Goal: Task Accomplishment & Management: Use online tool/utility

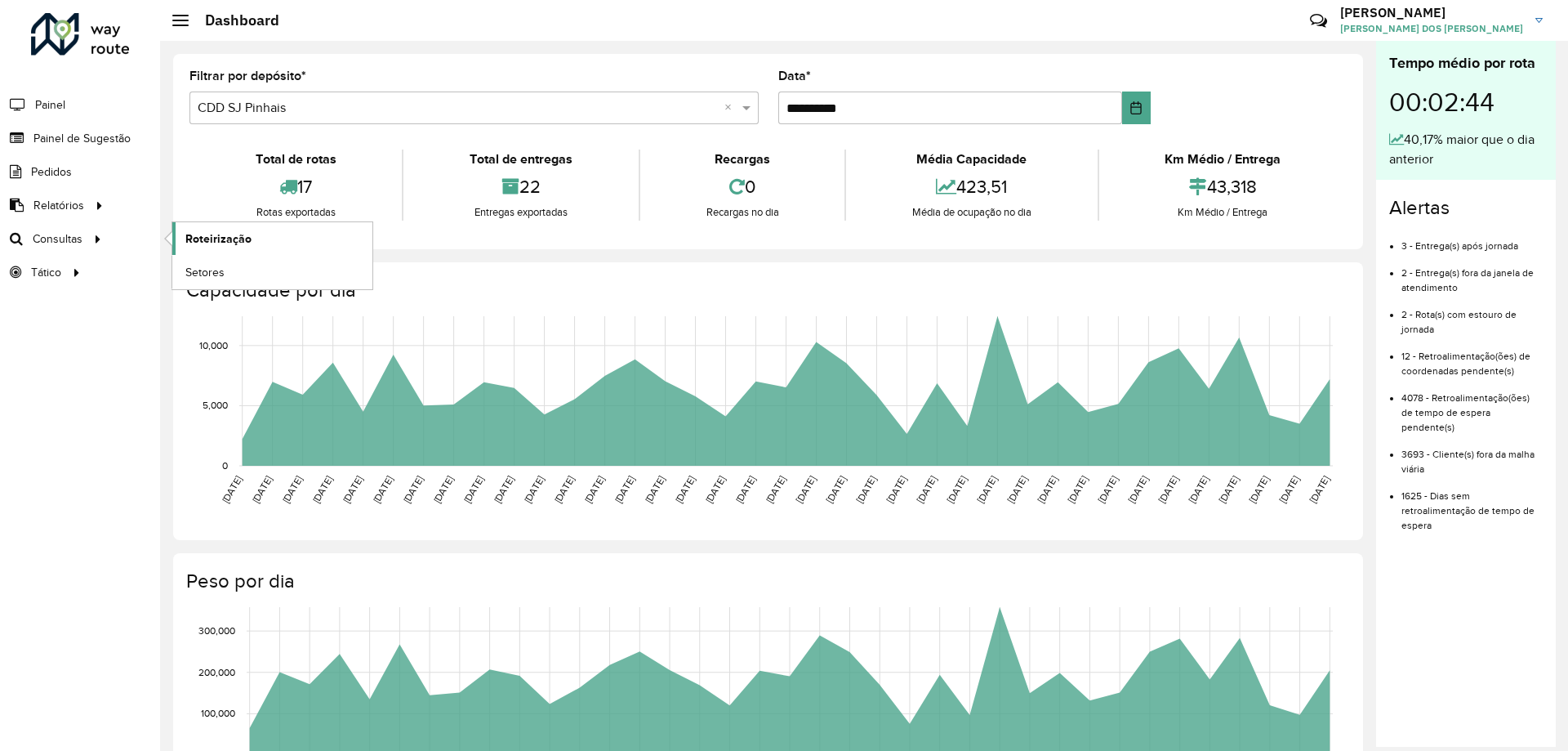
click at [180, 227] on link "Roteirização" at bounding box center [271, 239] width 200 height 33
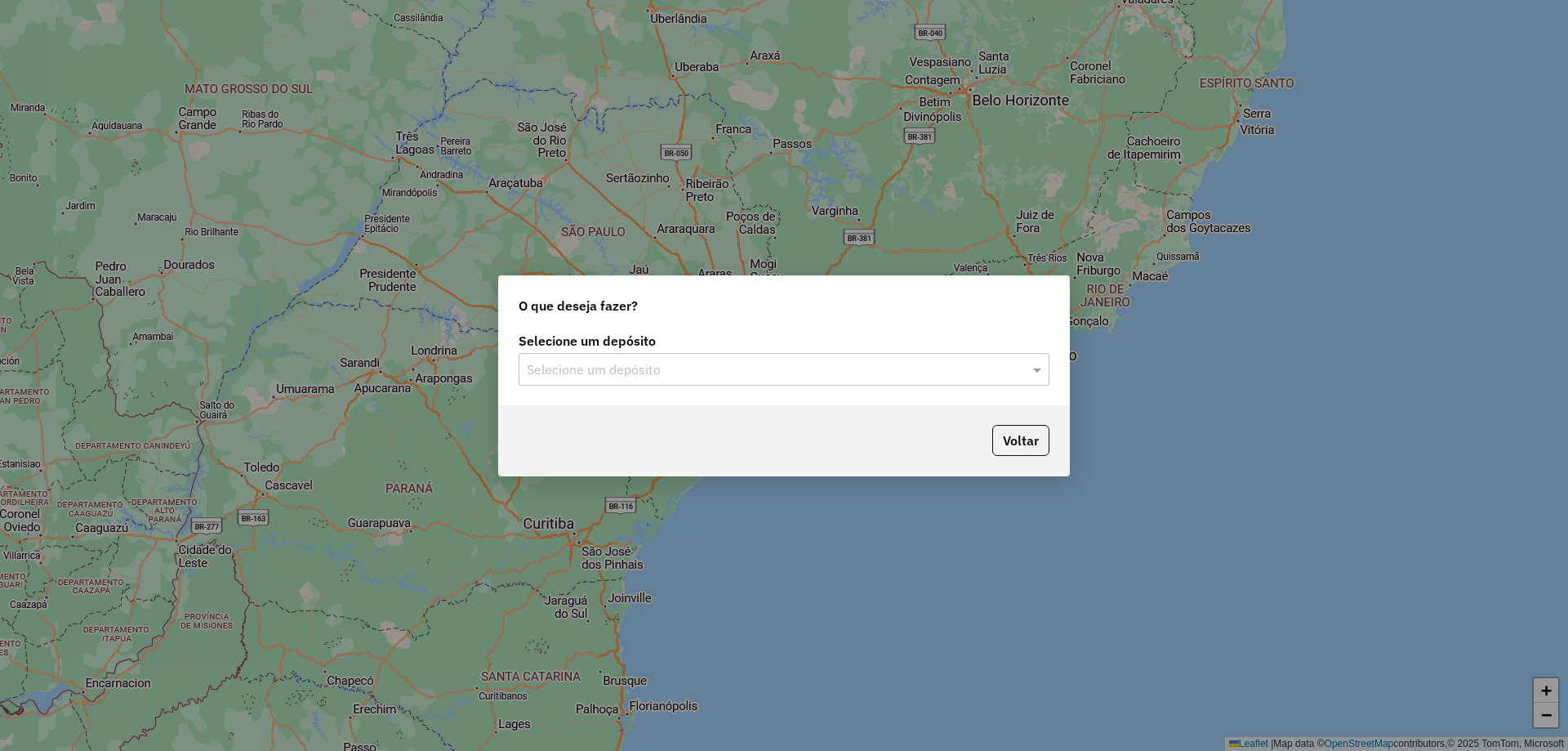
click at [553, 382] on div "Selecione um depósito" at bounding box center [784, 369] width 530 height 33
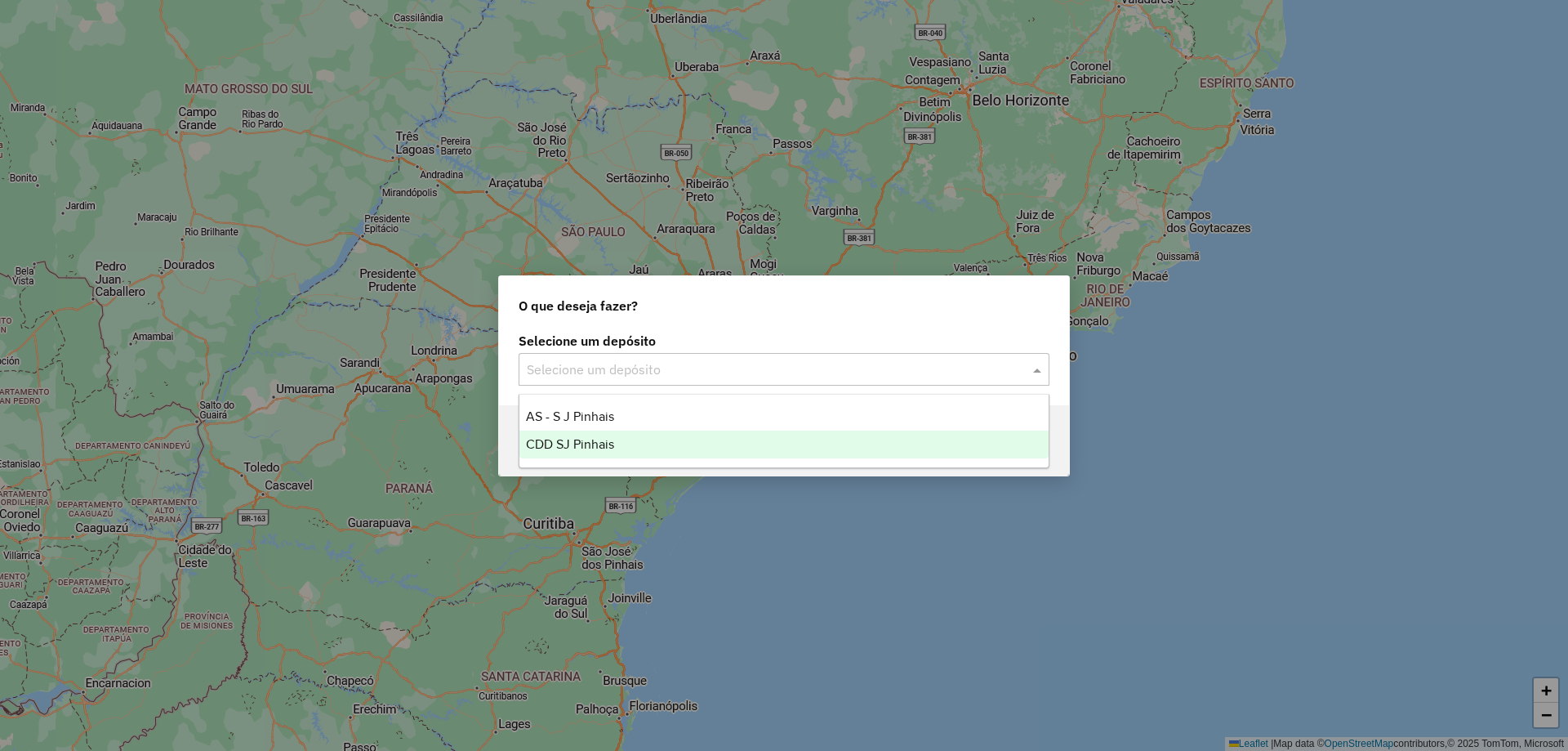
click at [591, 450] on div "CDD SJ Pinhais" at bounding box center [784, 444] width 529 height 28
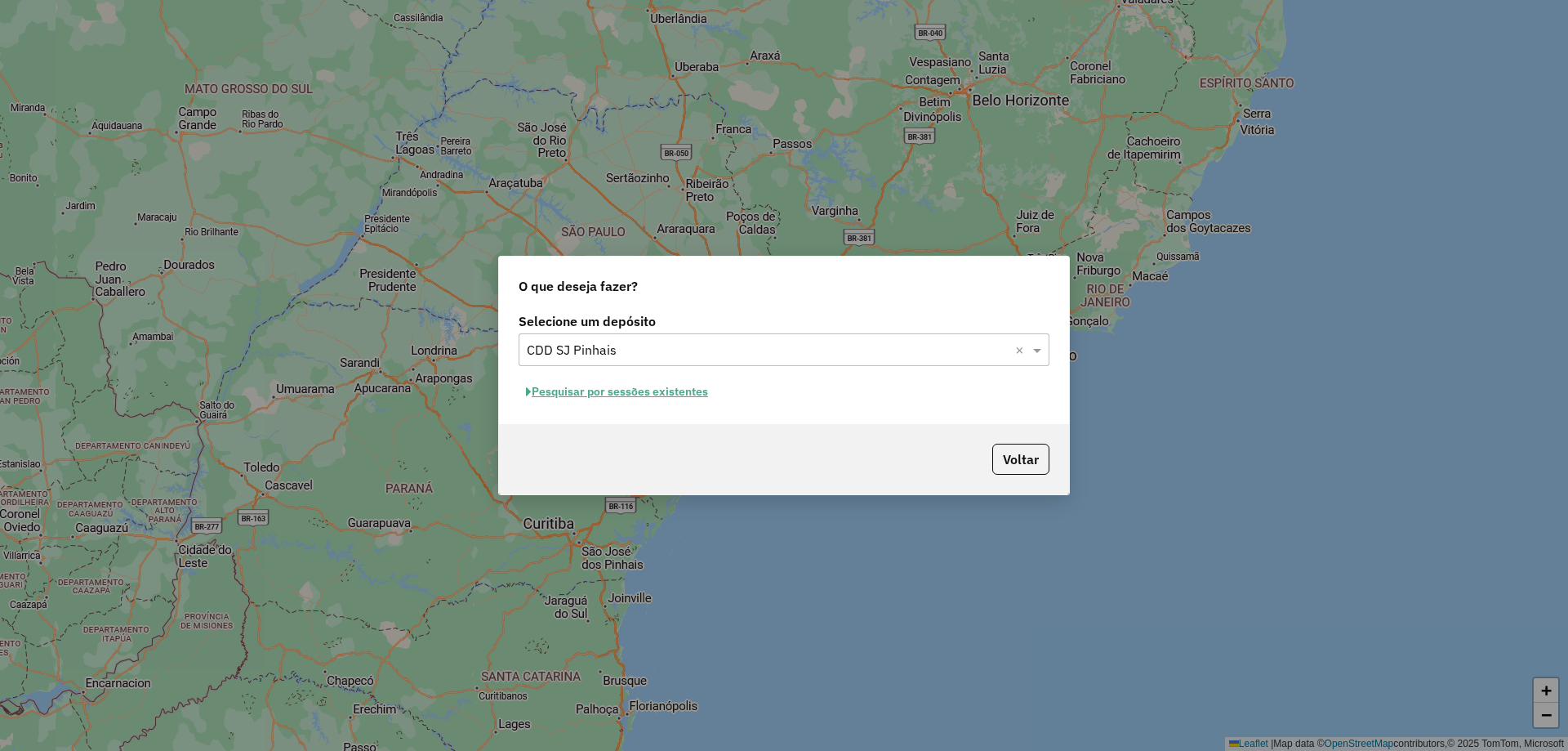
click at [613, 391] on button "Pesquisar por sessões existentes" at bounding box center [617, 391] width 197 height 25
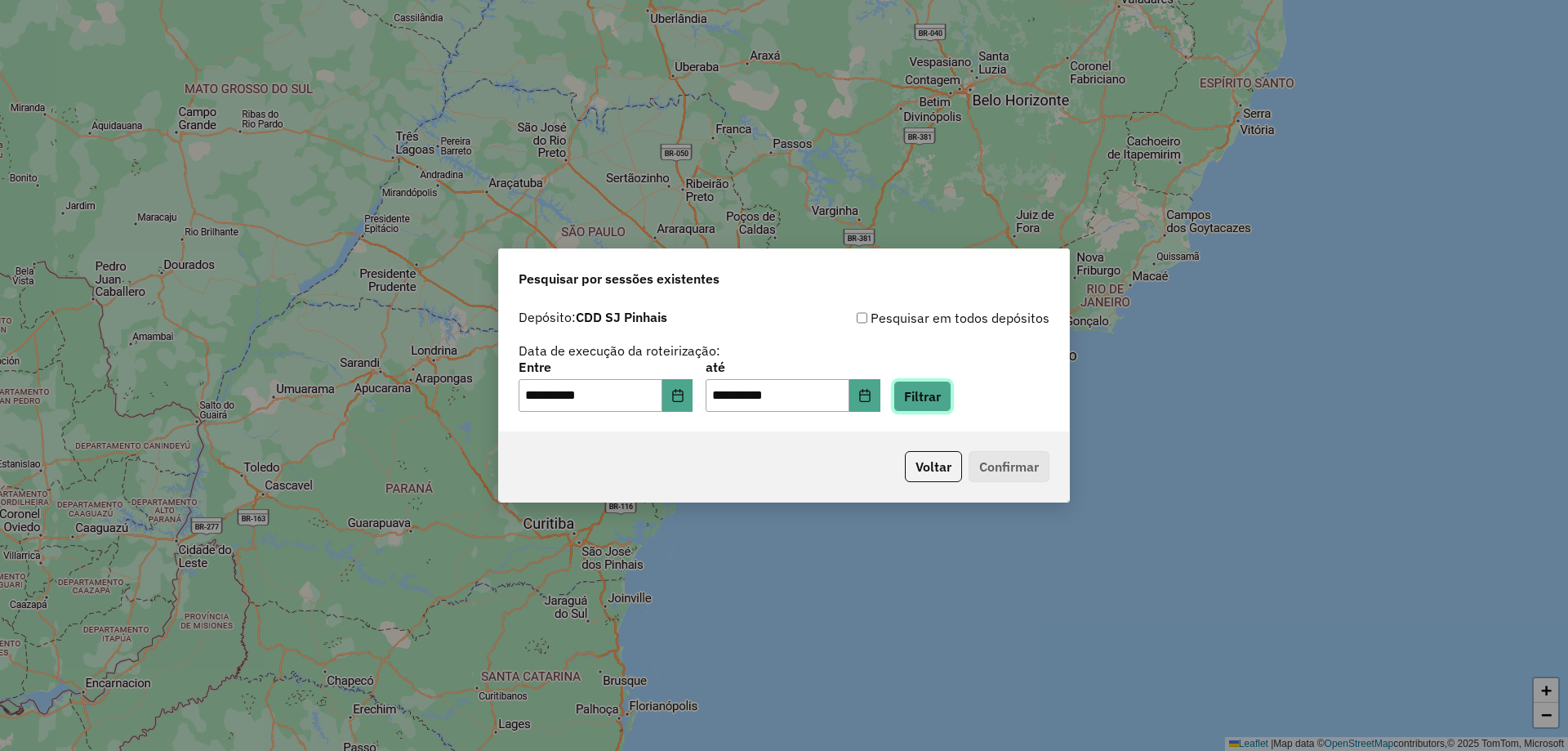
click at [927, 392] on button "Filtrar" at bounding box center [923, 396] width 58 height 31
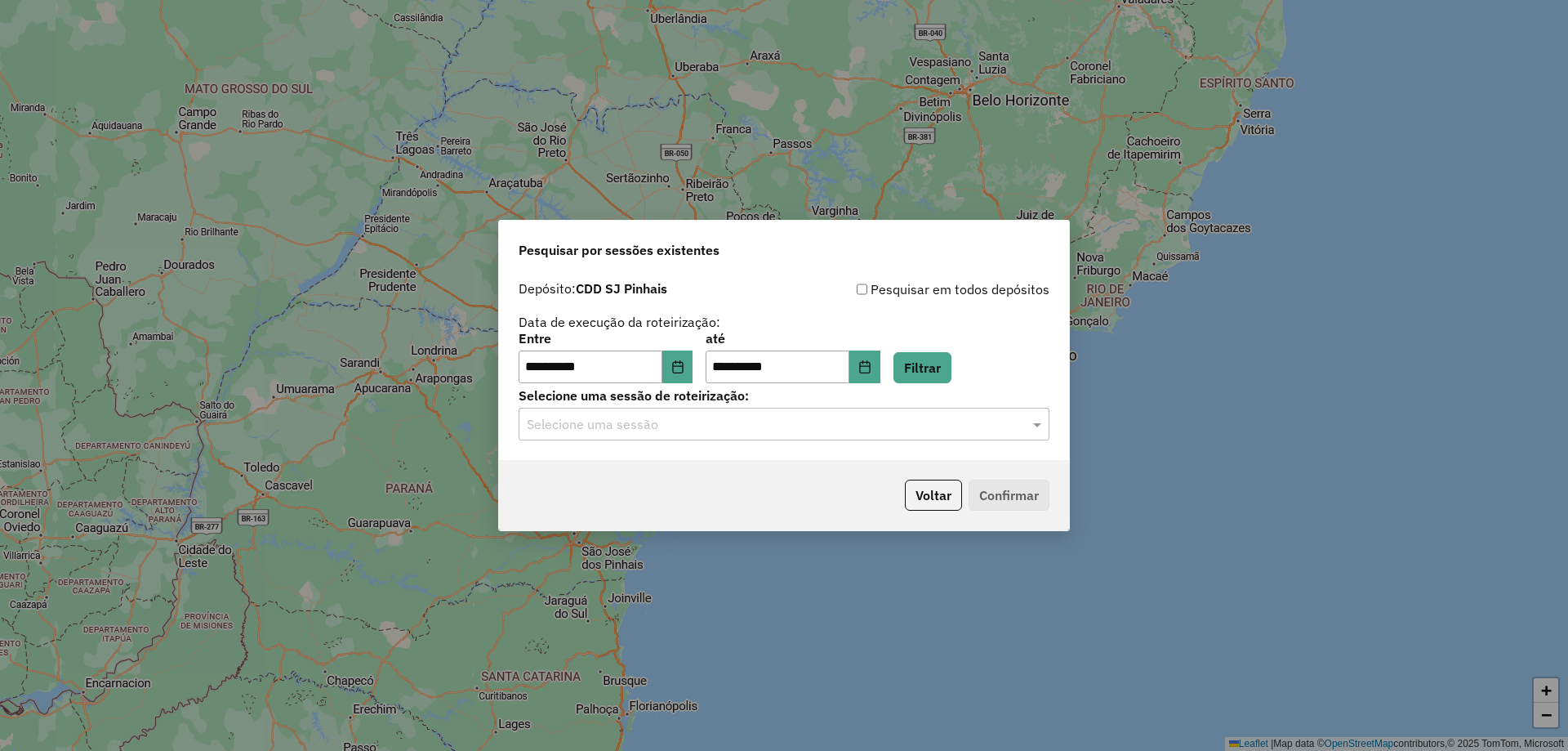
click at [581, 415] on input "text" at bounding box center [767, 424] width 482 height 19
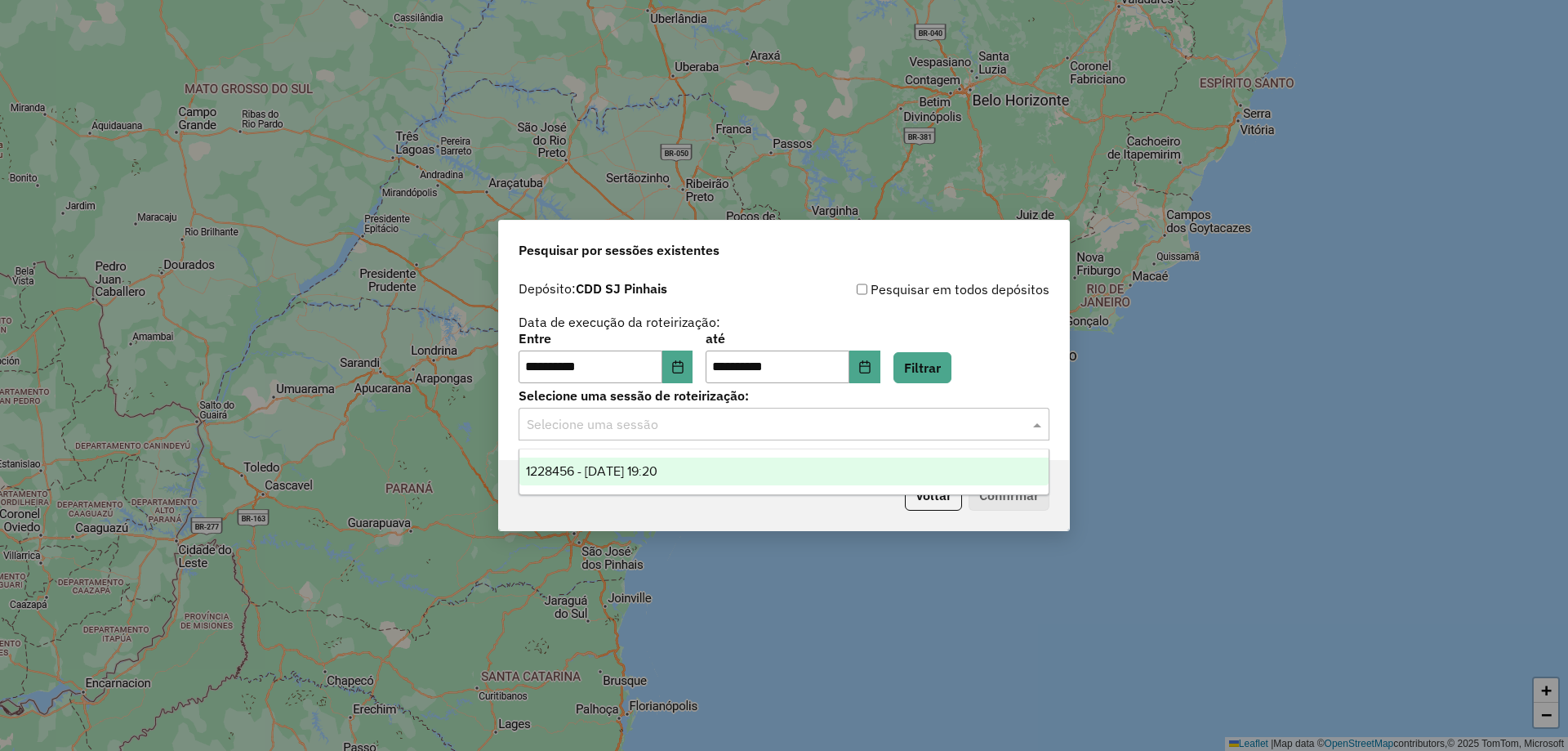
click at [597, 472] on span "1228456 - 12/08/2025 19:20" at bounding box center [591, 471] width 131 height 14
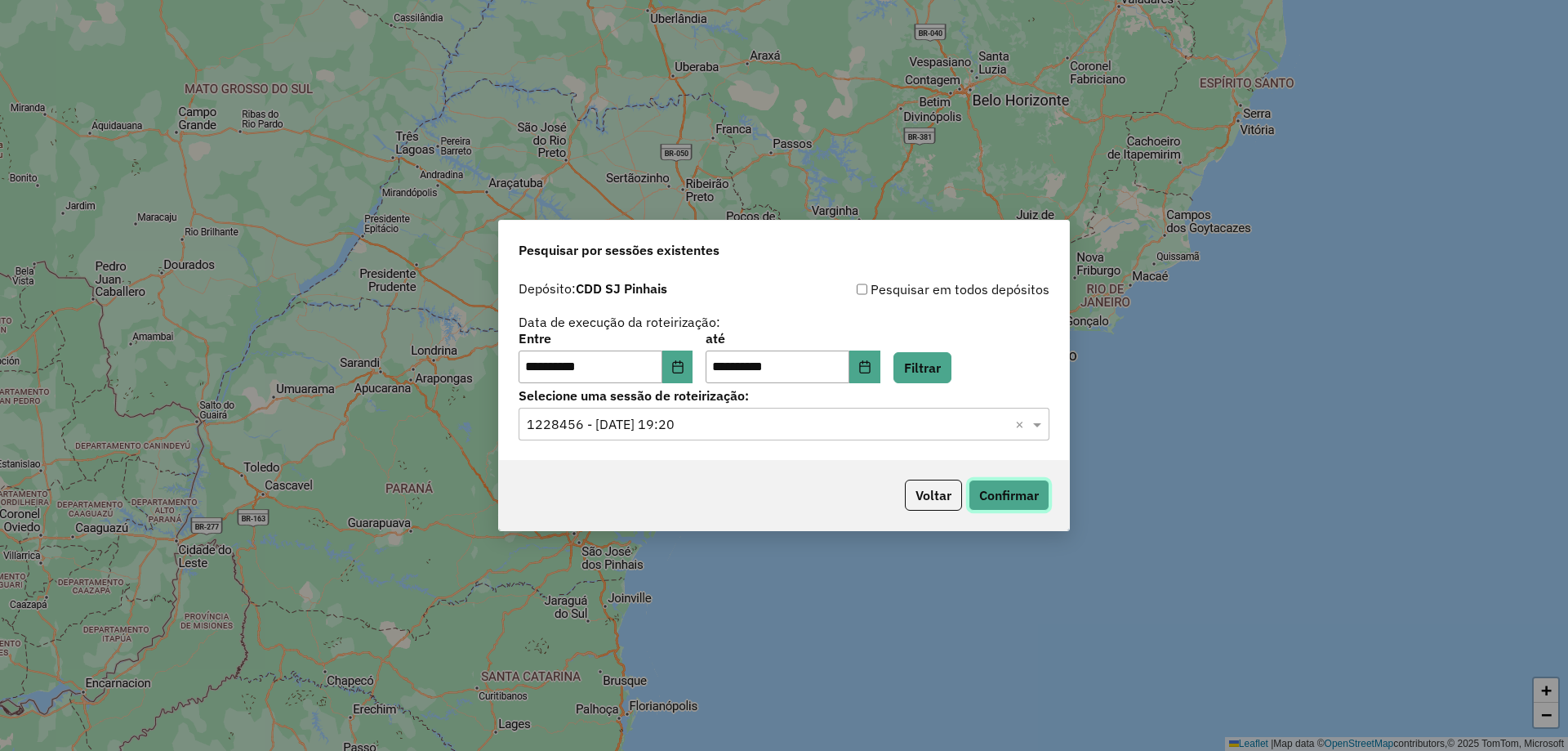
click at [1021, 493] on button "Confirmar" at bounding box center [1009, 495] width 81 height 31
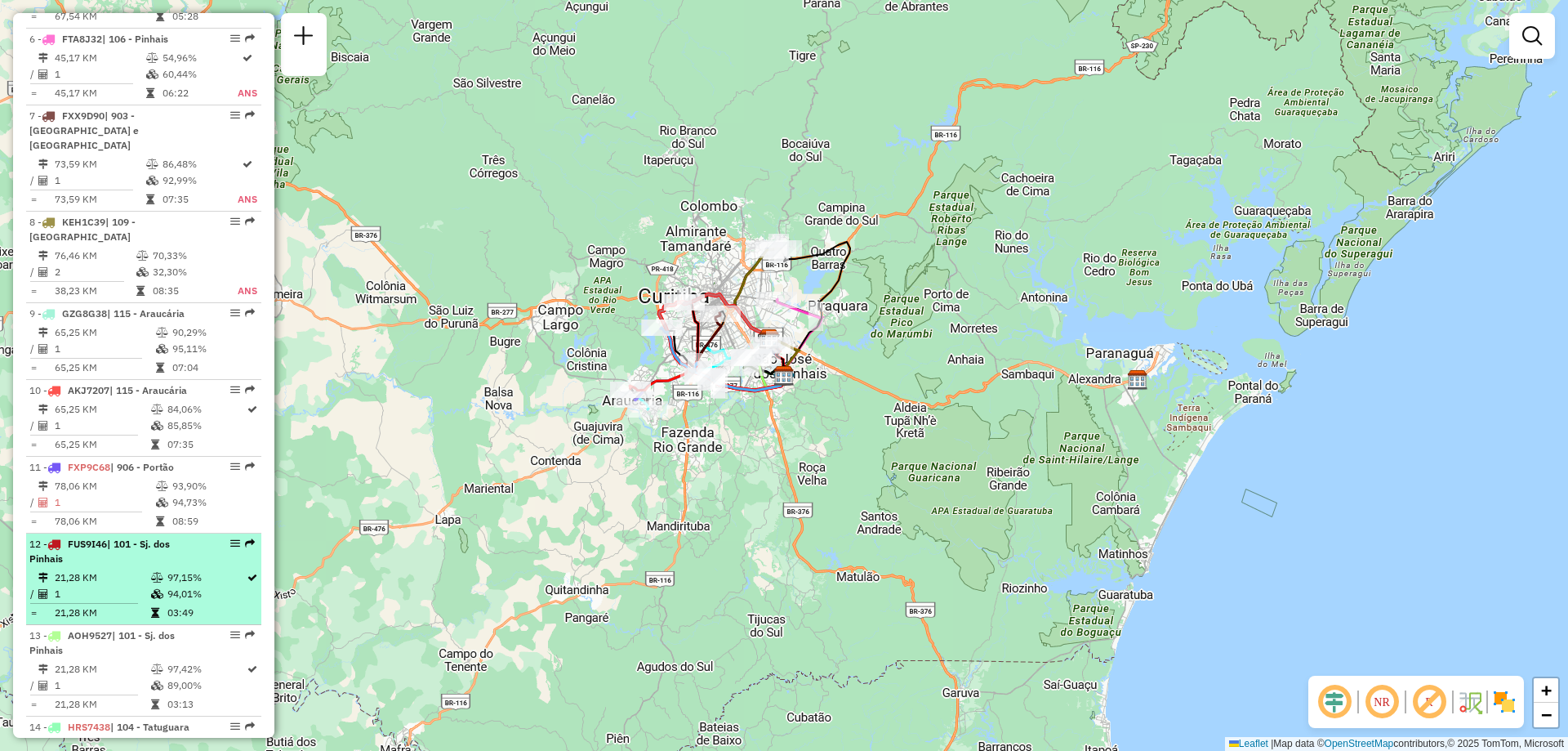
scroll to position [1143, 0]
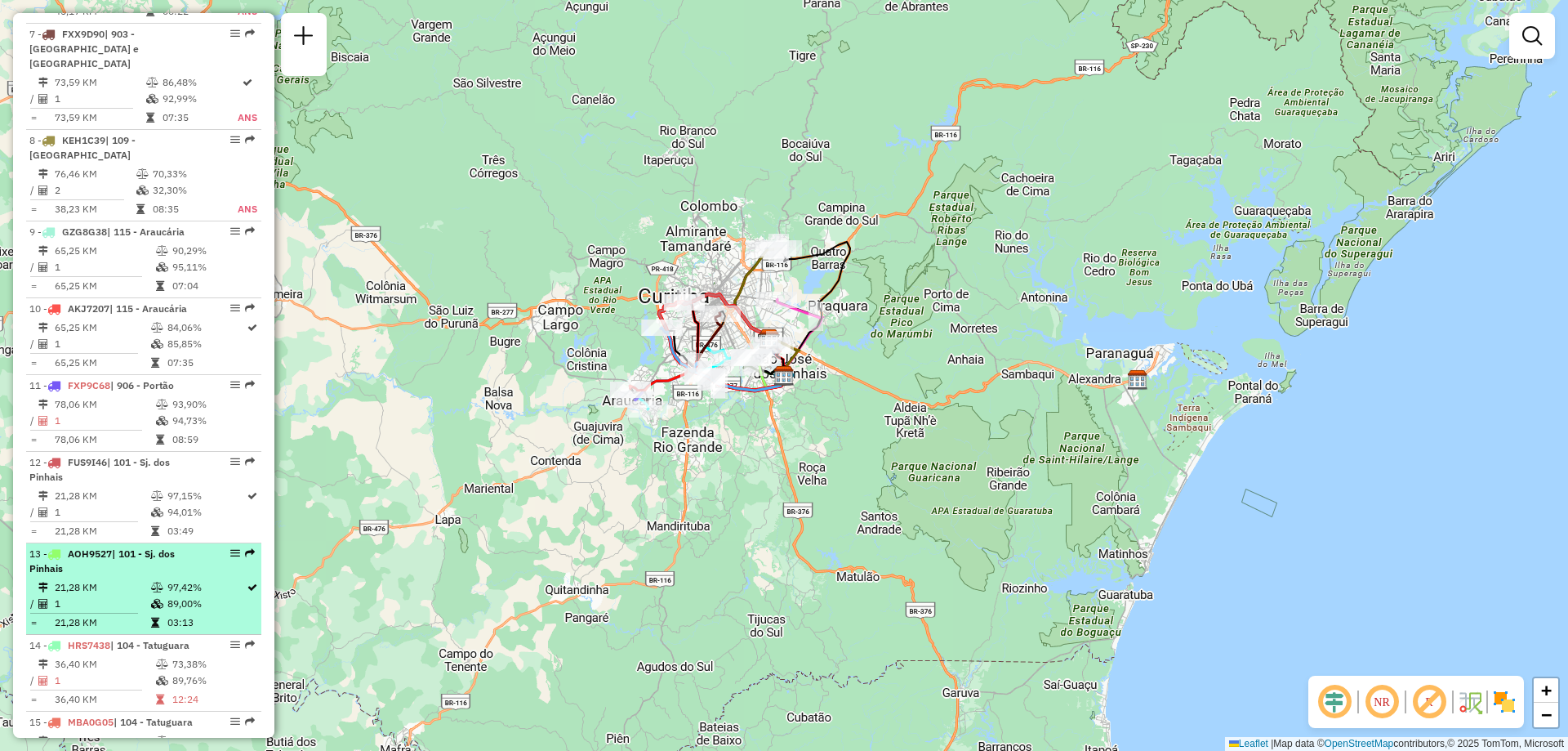
click at [126, 579] on td "21,28 KM" at bounding box center [102, 587] width 97 height 16
select select "**********"
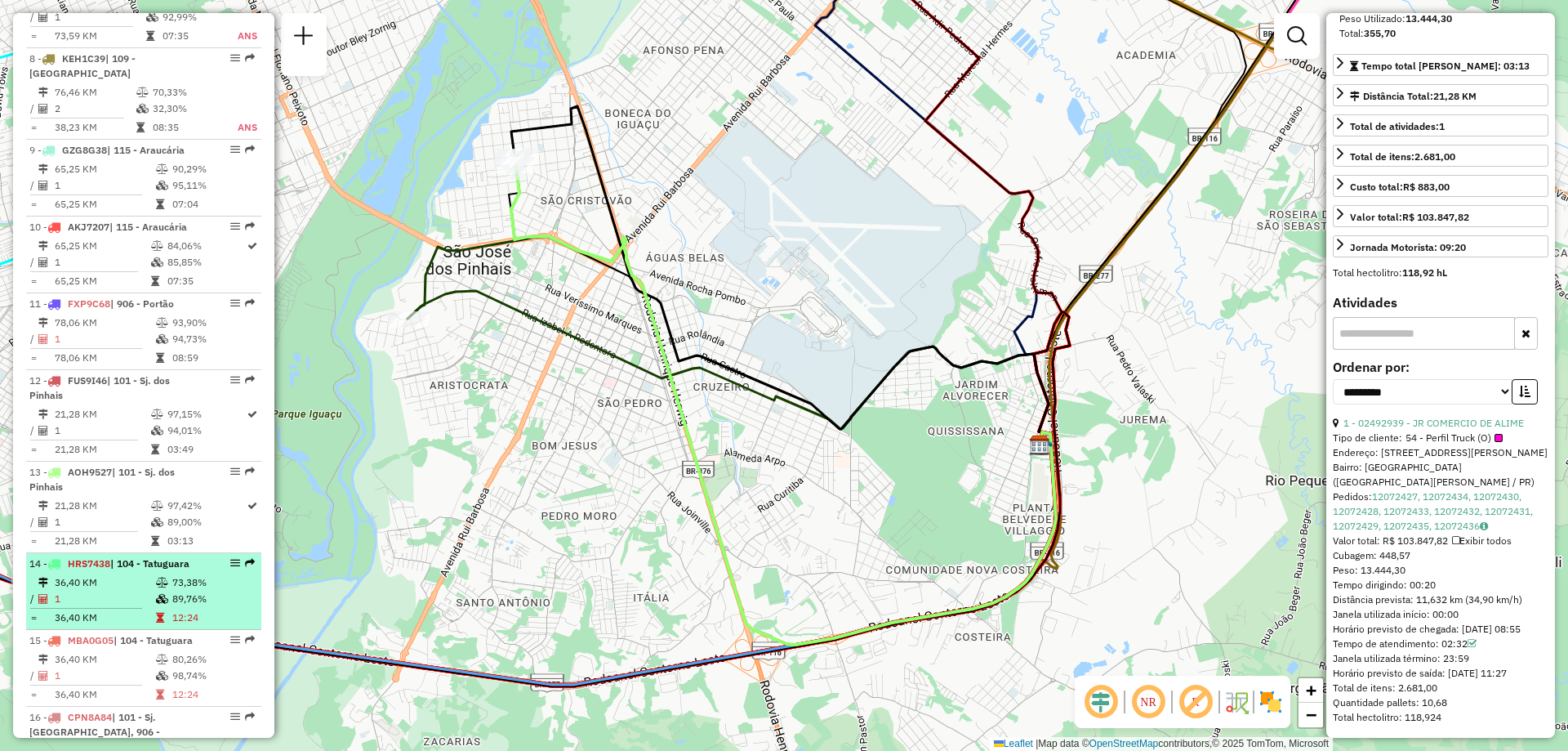
scroll to position [1307, 0]
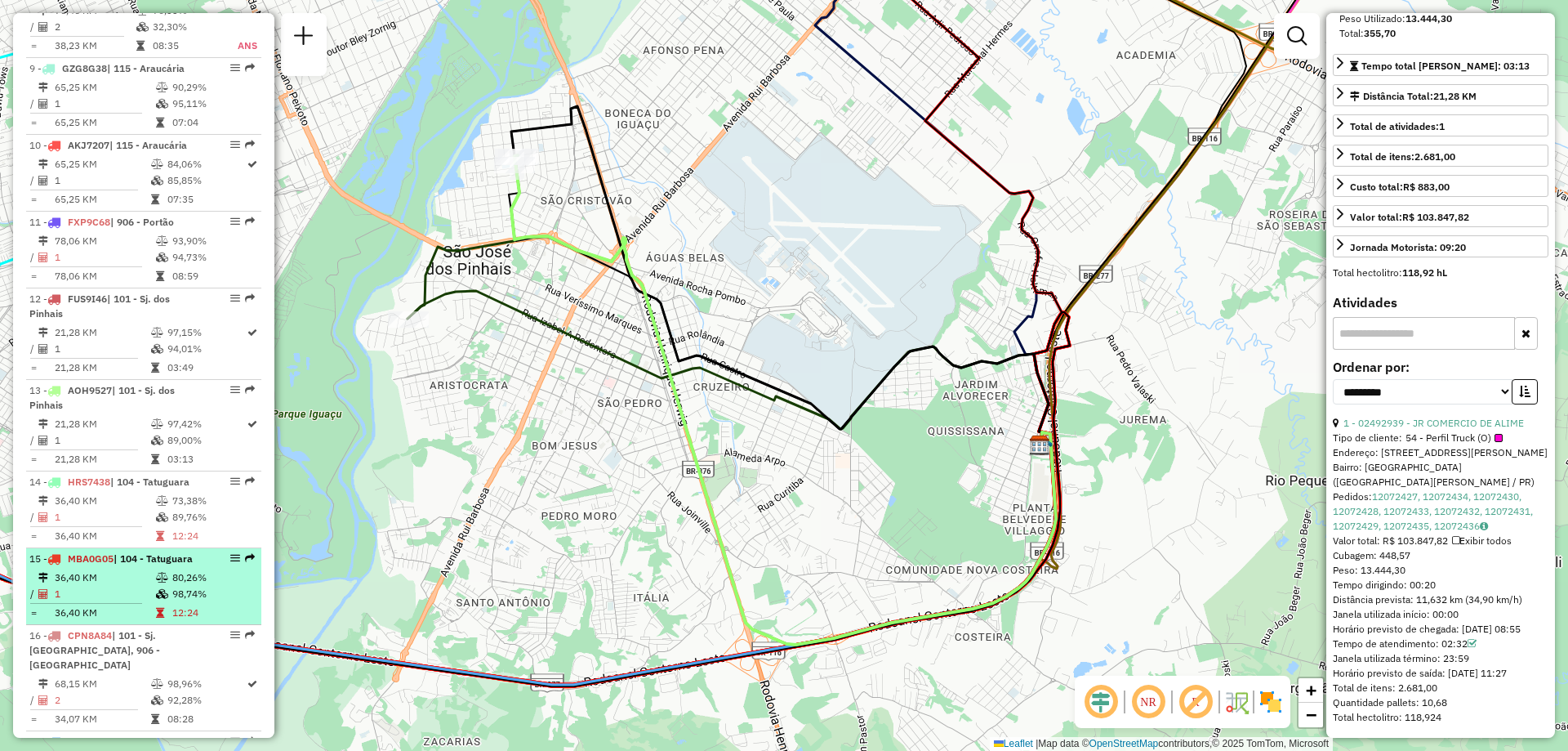
click at [118, 548] on li "15 - MBA0G05 | 104 - Tatuguara 36,40 KM 80,26% / 1 98,74% = 36,40 KM 12:24" at bounding box center [143, 586] width 235 height 76
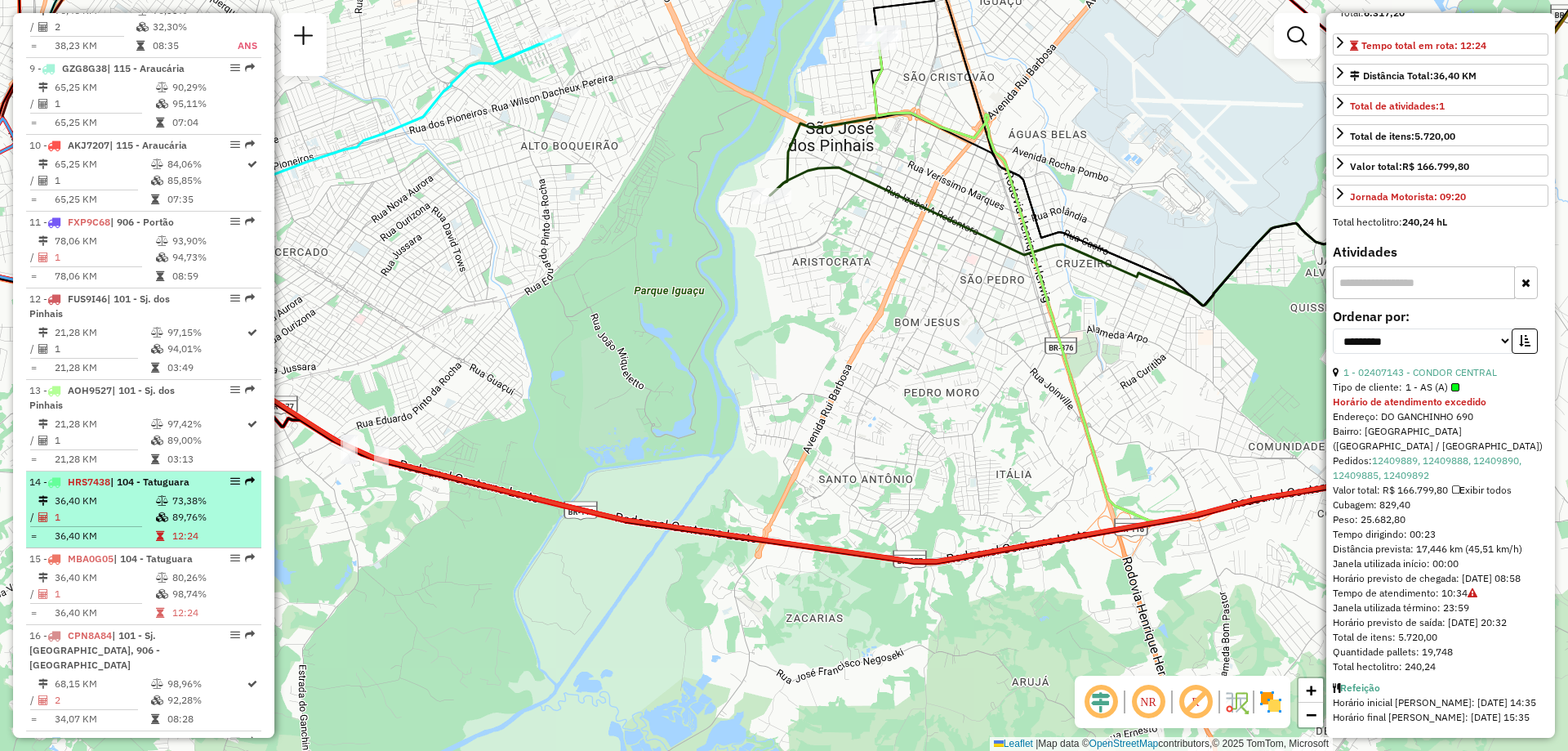
scroll to position [1375, 0]
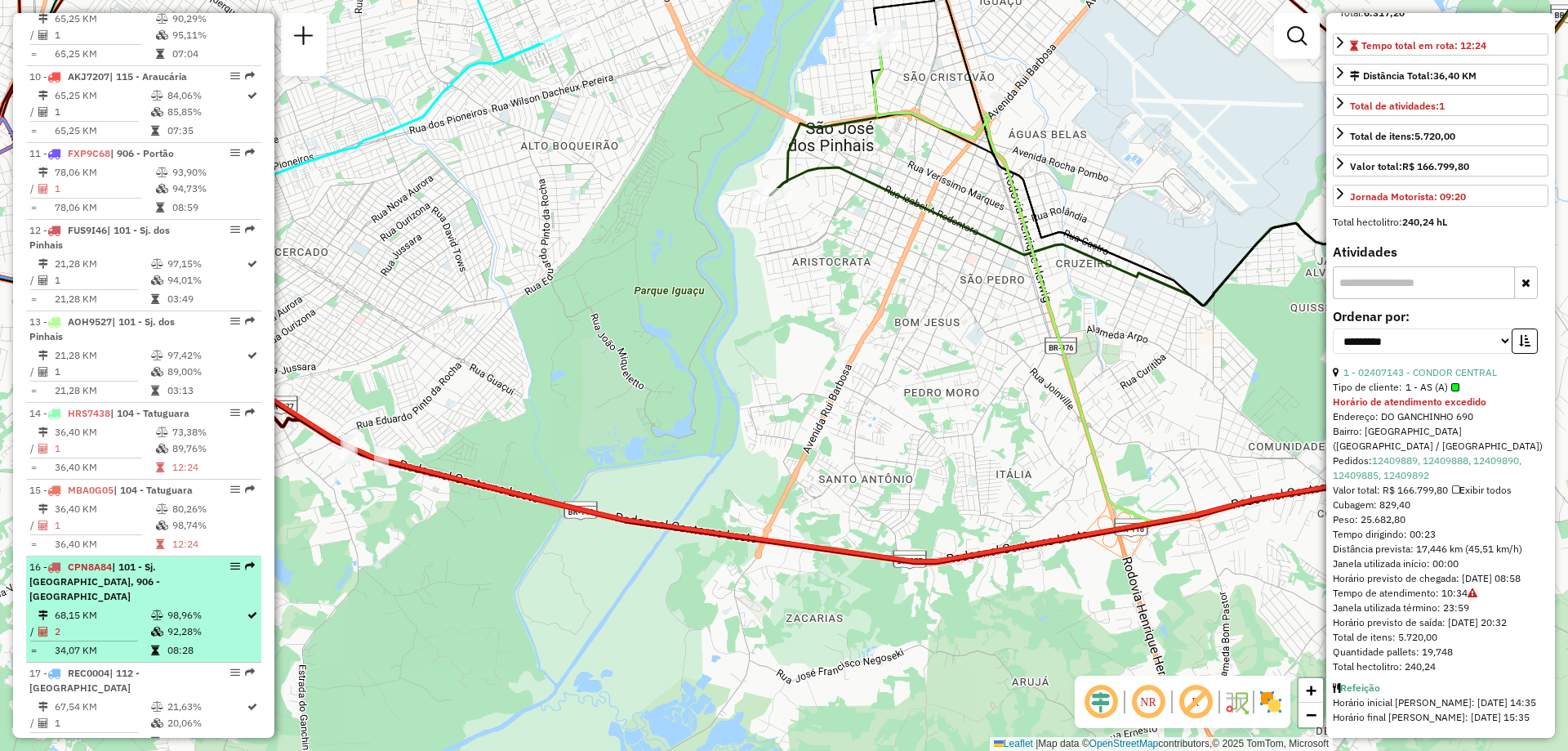
click at [106, 623] on td "2" at bounding box center [102, 631] width 97 height 16
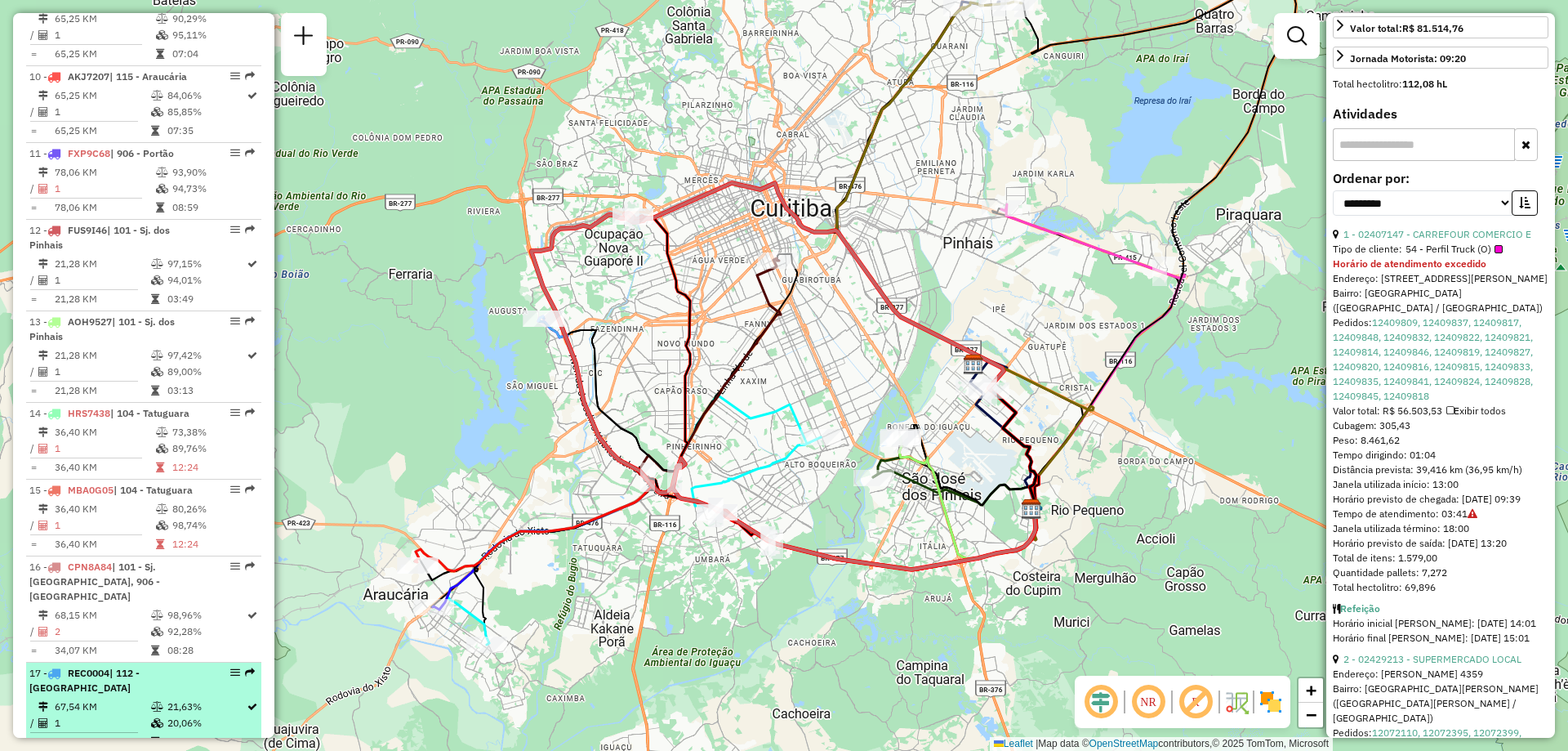
click at [131, 667] on span "| 112 - [GEOGRAPHIC_DATA]" at bounding box center [84, 680] width 110 height 27
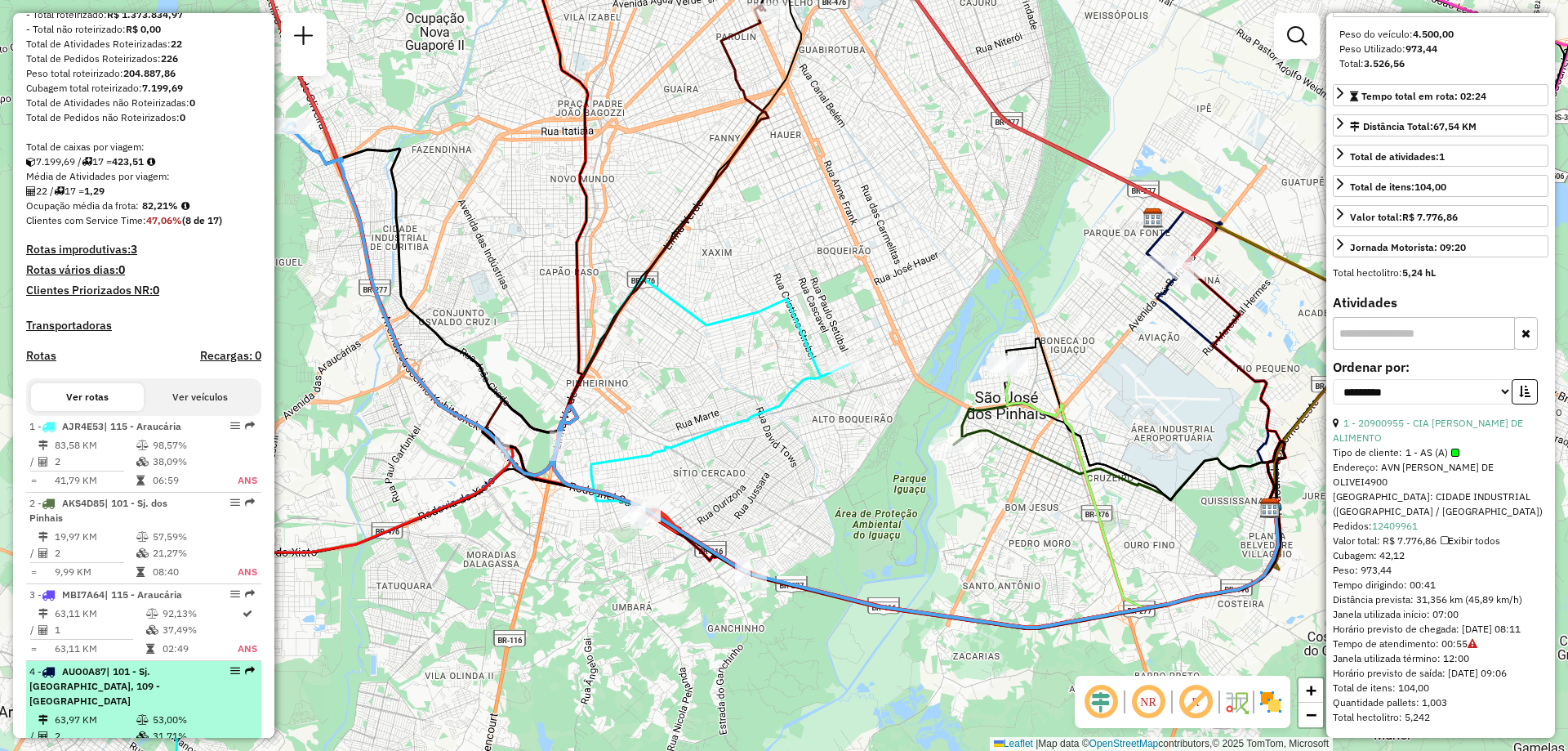
scroll to position [0, 0]
